Goal: Task Accomplishment & Management: Manage account settings

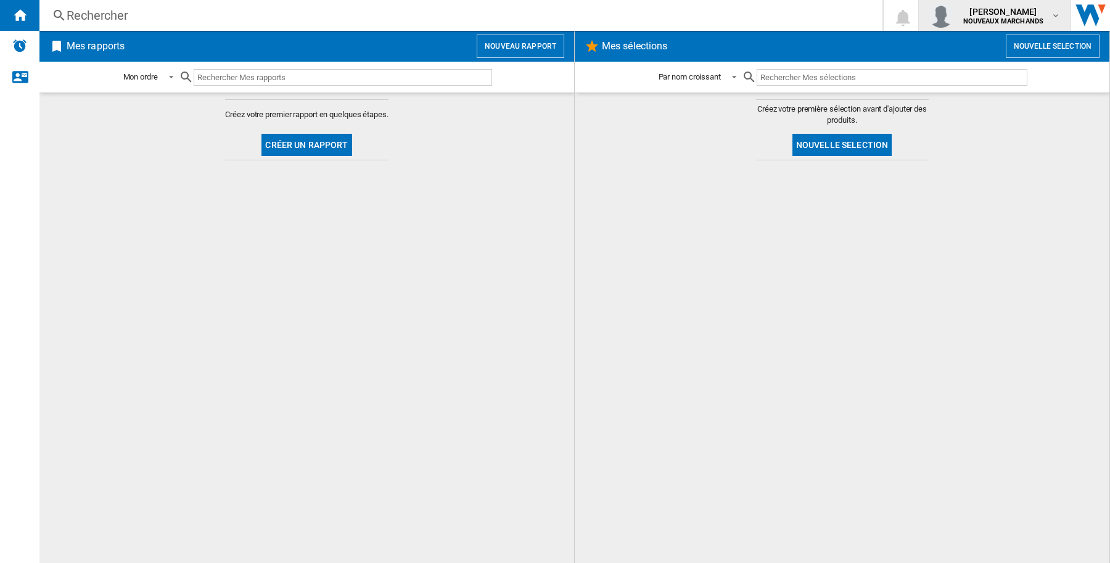
click at [998, 20] on b "NOUVEAUX MARCHANDS" at bounding box center [1004, 21] width 81 height 8
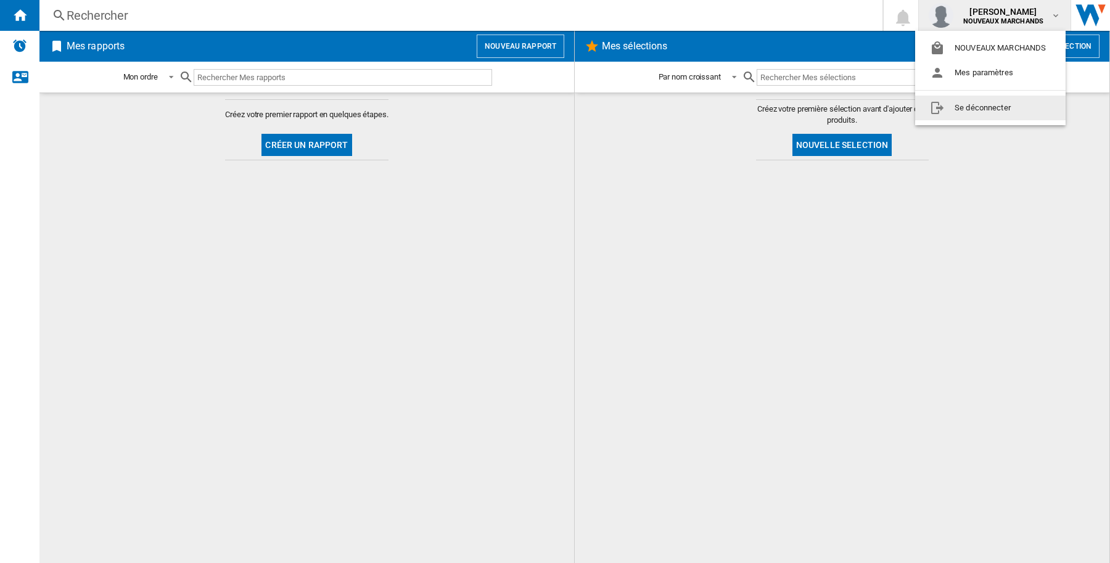
click at [988, 105] on button "Se déconnecter" at bounding box center [991, 108] width 151 height 25
